Goal: Information Seeking & Learning: Check status

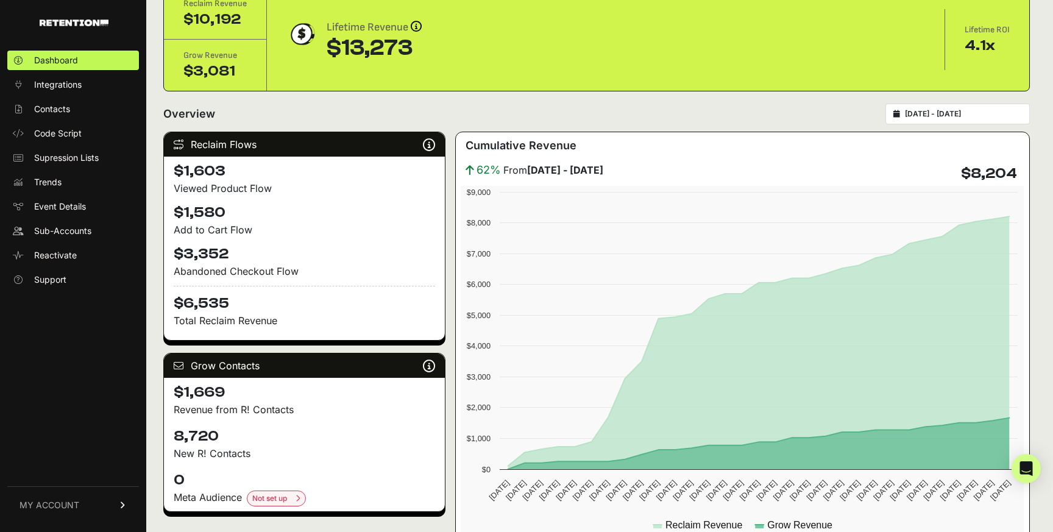
scroll to position [26, 0]
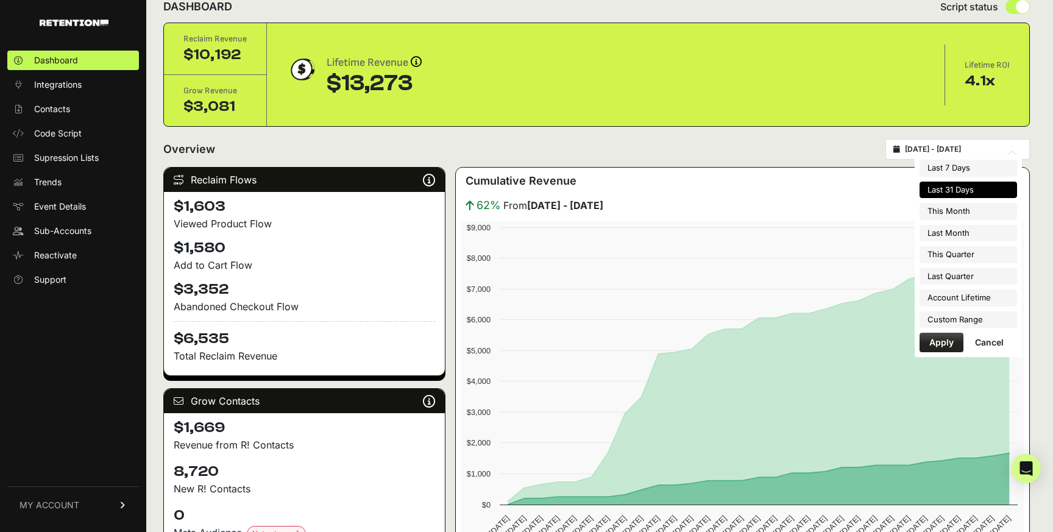
click at [950, 149] on input "[DATE] - [DATE]" at bounding box center [963, 149] width 117 height 10
click at [962, 212] on li "This Month" at bounding box center [969, 211] width 98 height 17
type input "2025-09-01 - 2025-09-30"
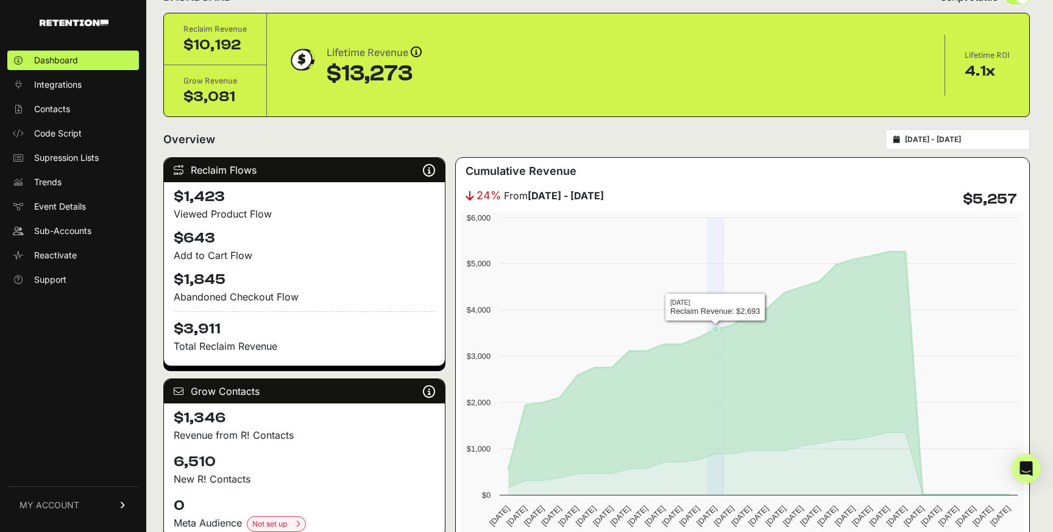
scroll to position [43, 0]
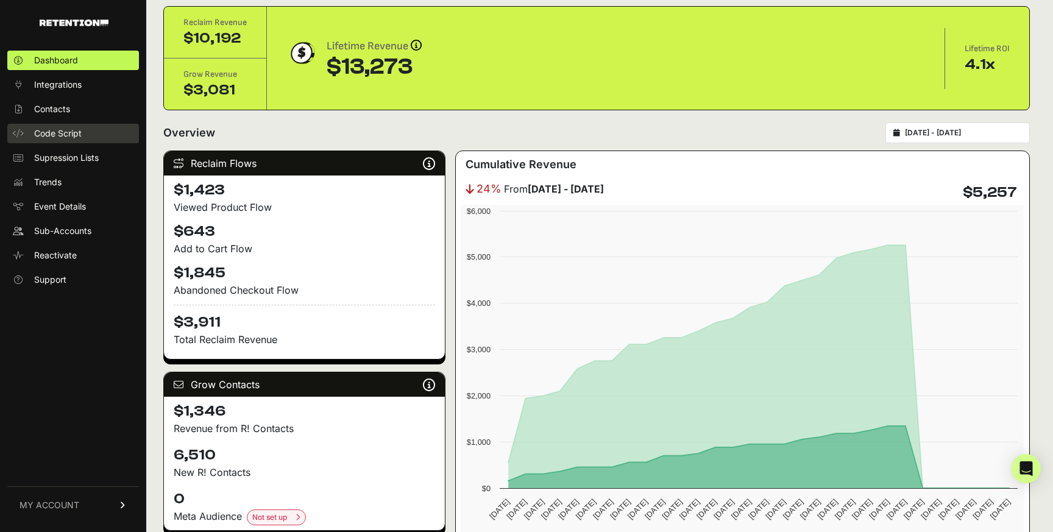
click at [66, 124] on link "Code Script" at bounding box center [73, 134] width 132 height 20
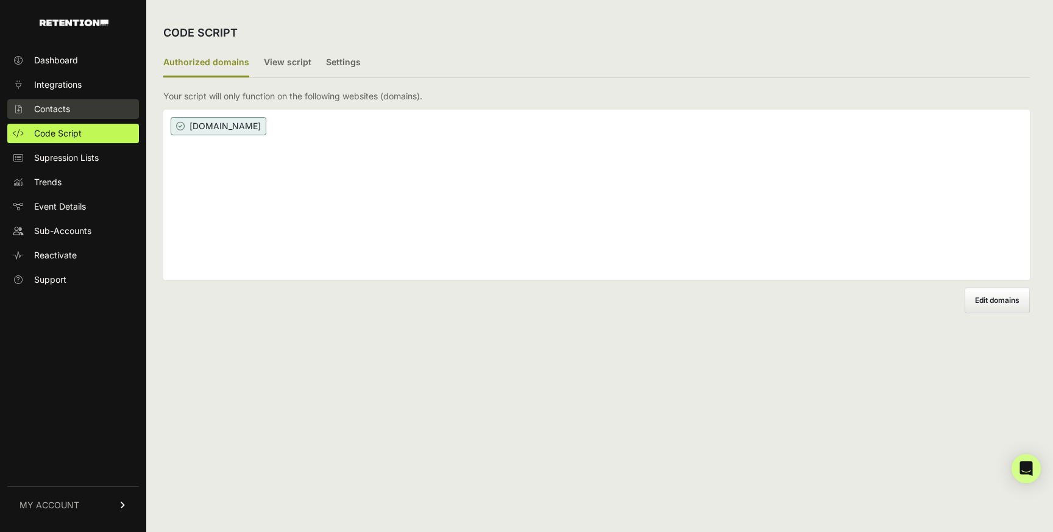
click at [63, 105] on span "Contacts" at bounding box center [52, 109] width 36 height 12
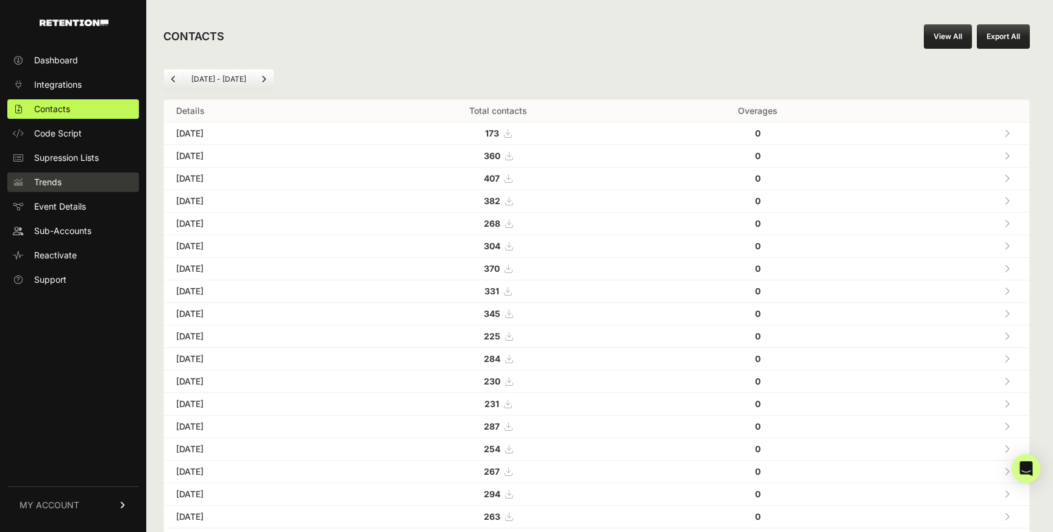
click at [80, 183] on link "Trends" at bounding box center [73, 182] width 132 height 20
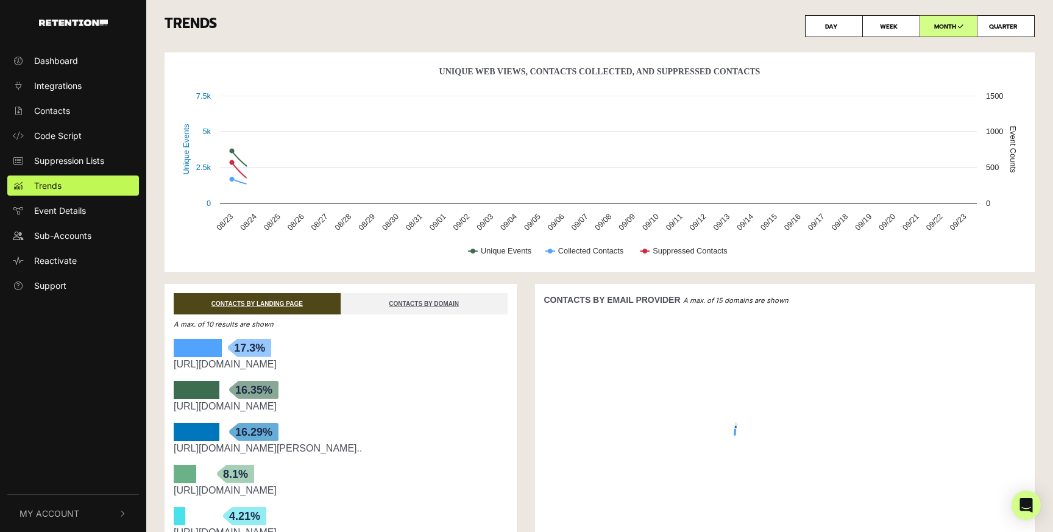
click at [63, 85] on span "Integrations" at bounding box center [58, 85] width 48 height 13
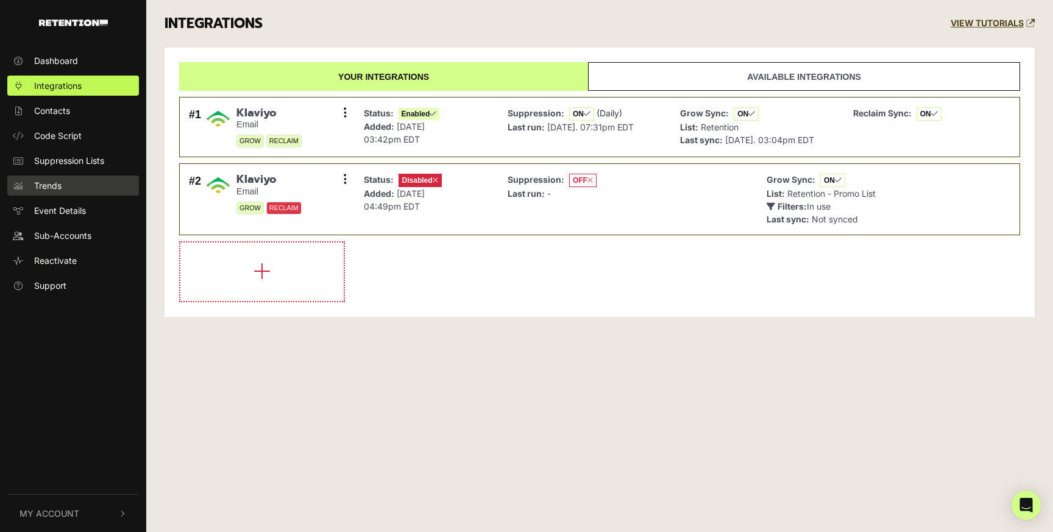
click at [52, 190] on span "Trends" at bounding box center [47, 185] width 27 height 13
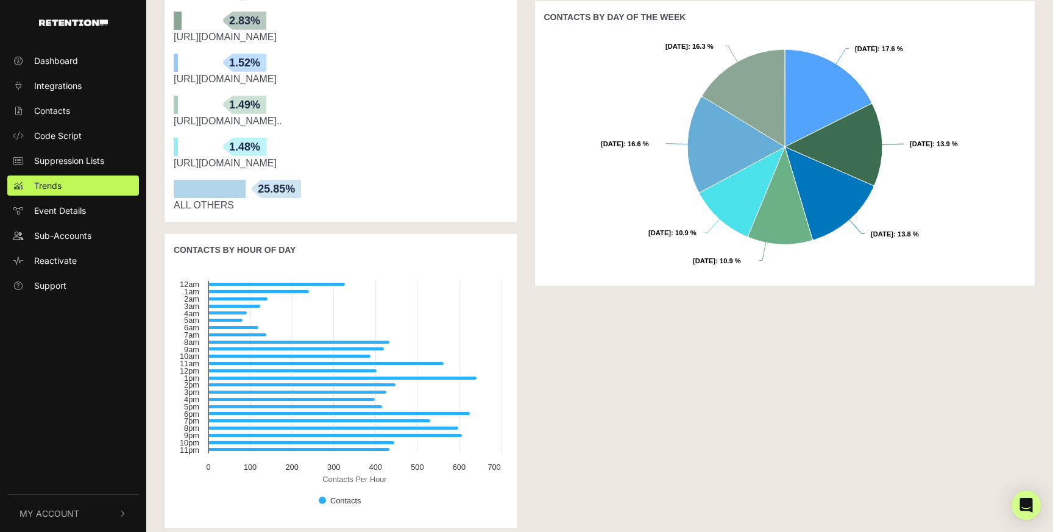
scroll to position [587, 0]
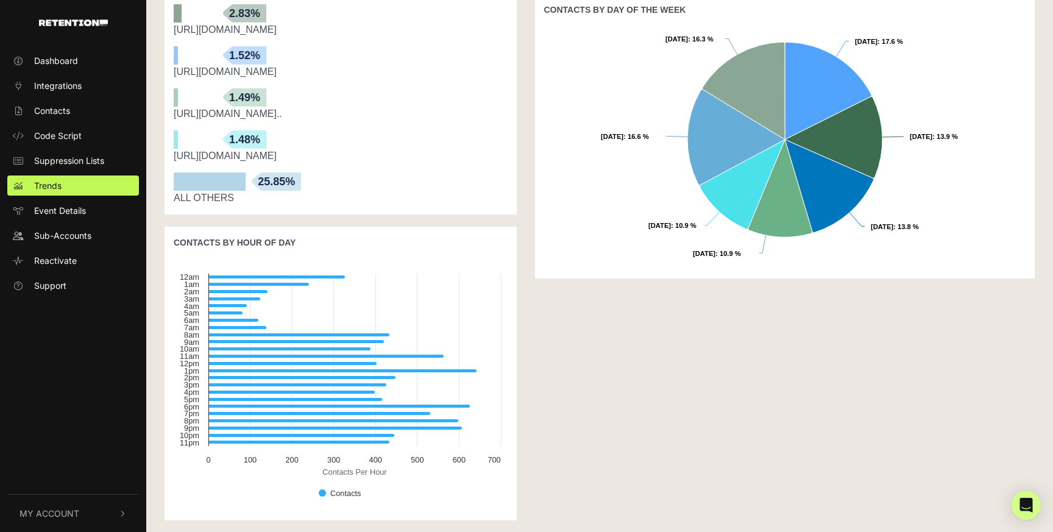
click at [199, 198] on div "ALL OTHERS" at bounding box center [341, 198] width 334 height 15
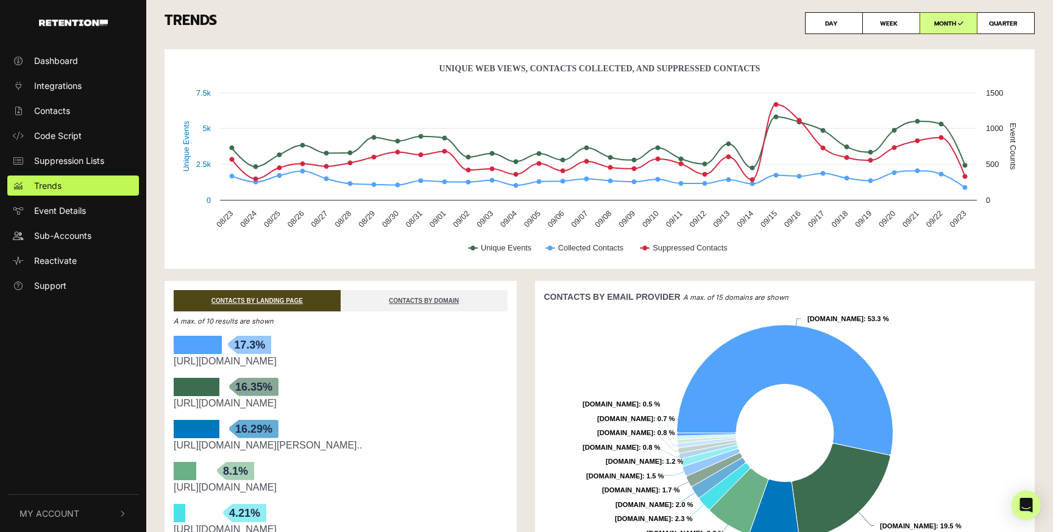
scroll to position [0, 0]
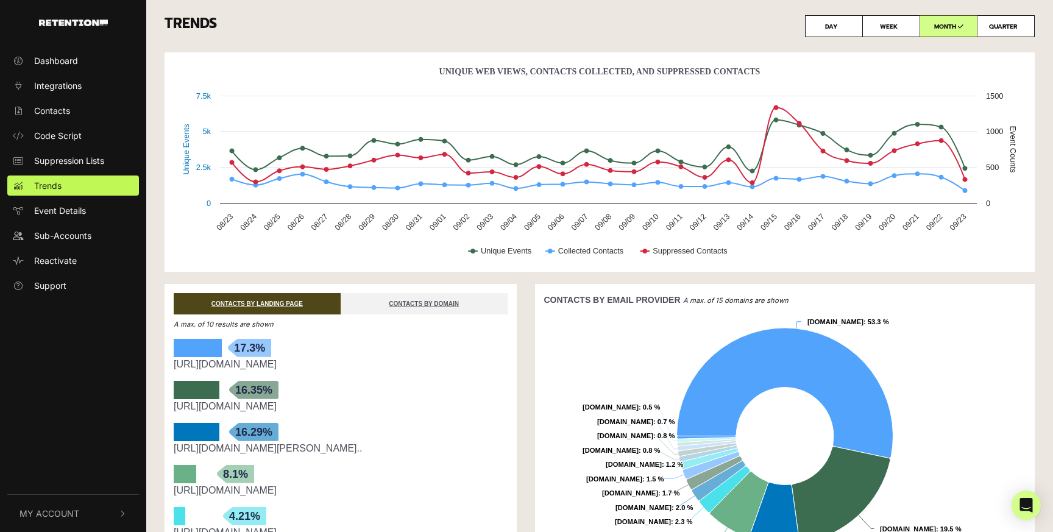
click at [876, 33] on label "WEEK" at bounding box center [891, 26] width 58 height 22
radio input "true"
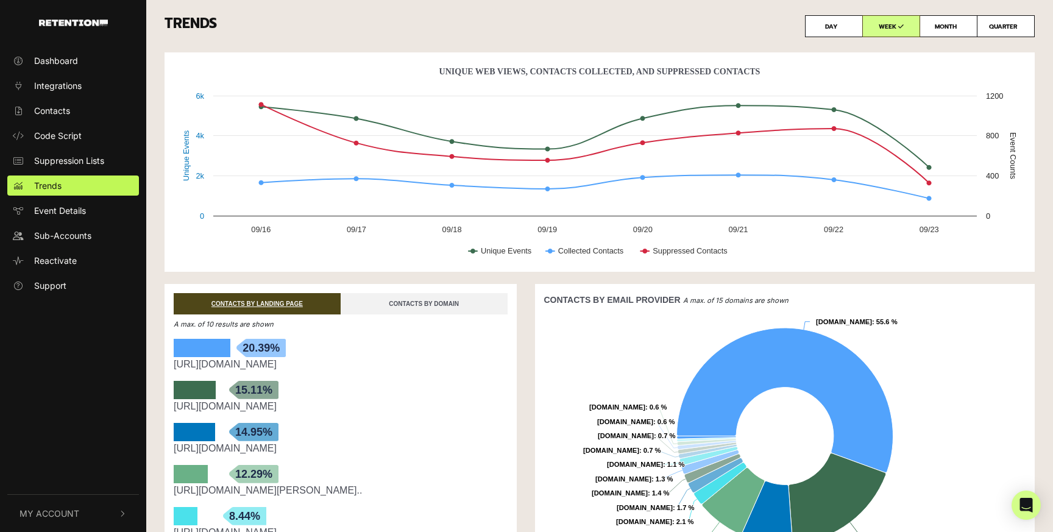
click at [449, 305] on link "CONTACTS BY DOMAIN" at bounding box center [424, 303] width 167 height 21
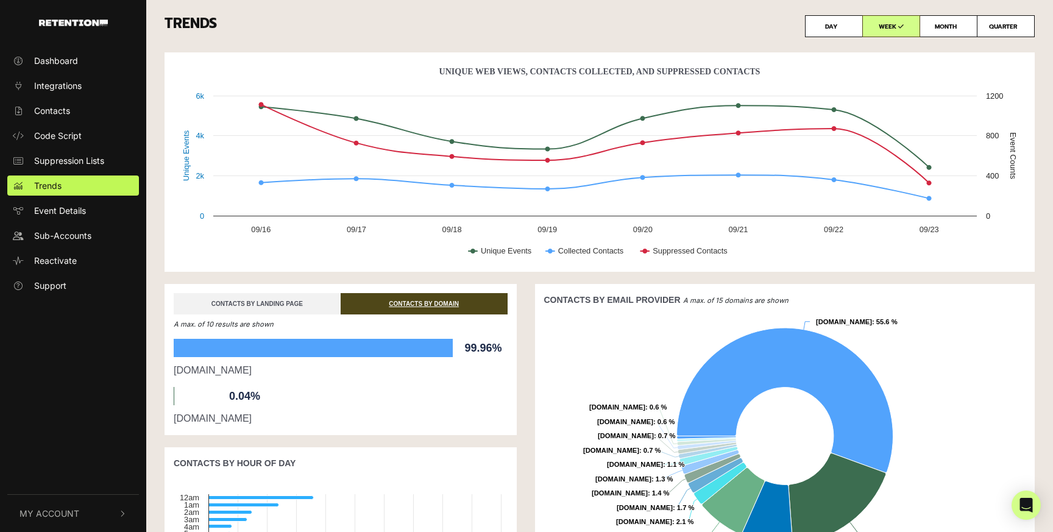
click at [296, 303] on link "CONTACTS BY LANDING PAGE" at bounding box center [257, 303] width 167 height 21
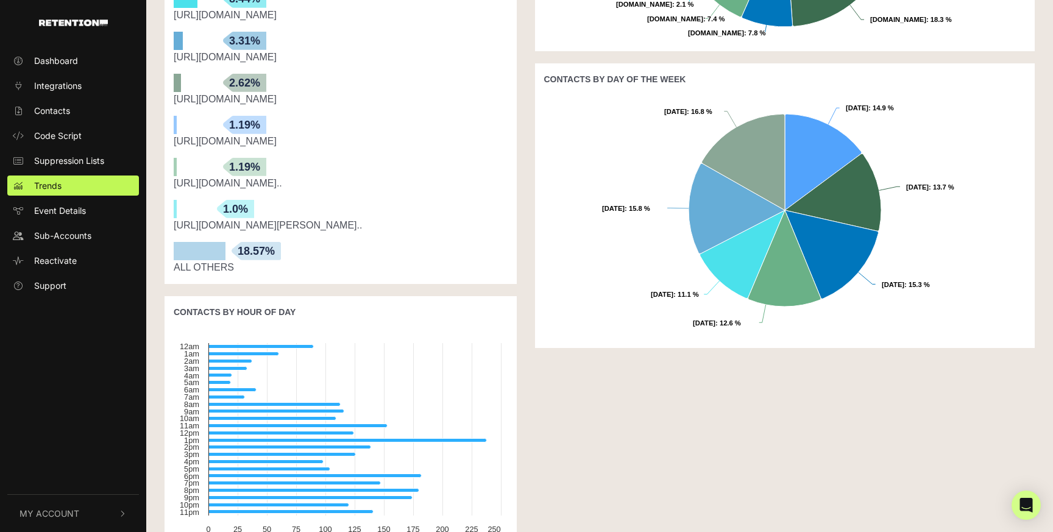
scroll to position [544, 0]
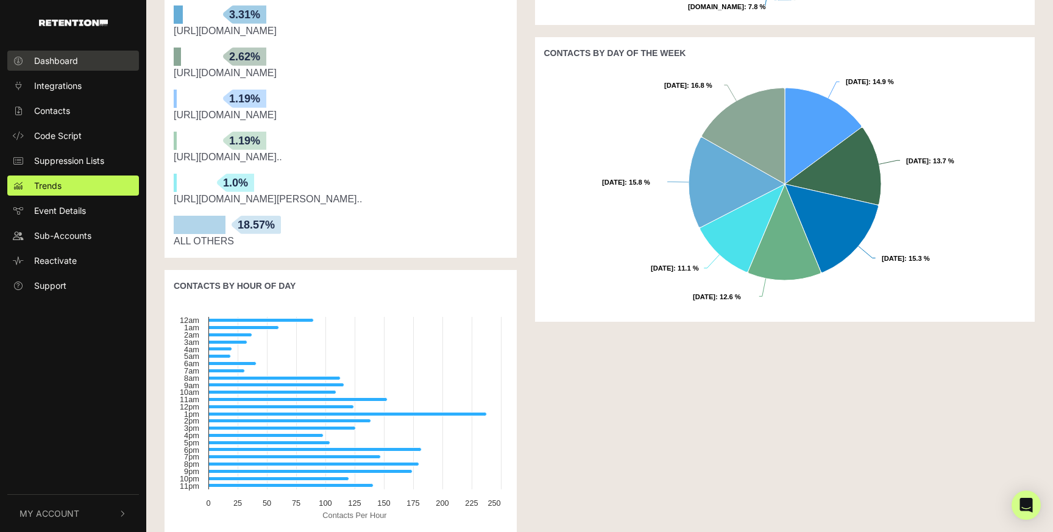
click at [55, 53] on link "Dashboard" at bounding box center [73, 61] width 132 height 20
